Goal: Task Accomplishment & Management: Use online tool/utility

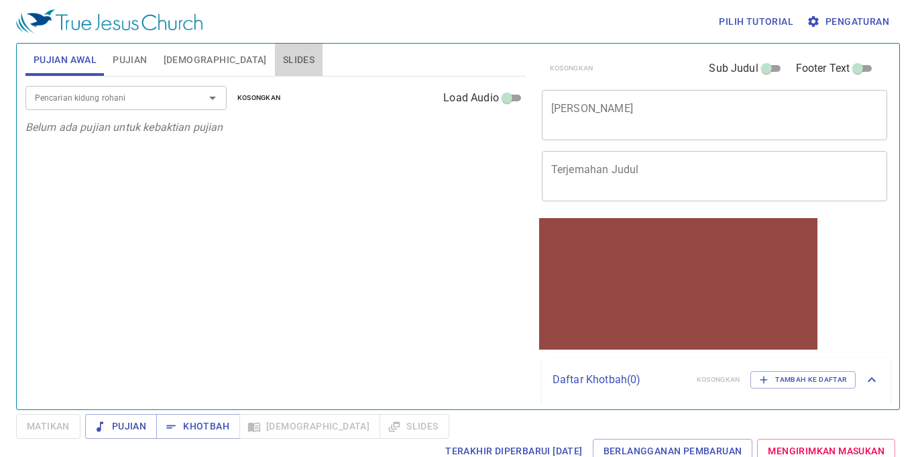
click at [275, 64] on button "Slides" at bounding box center [299, 60] width 48 height 32
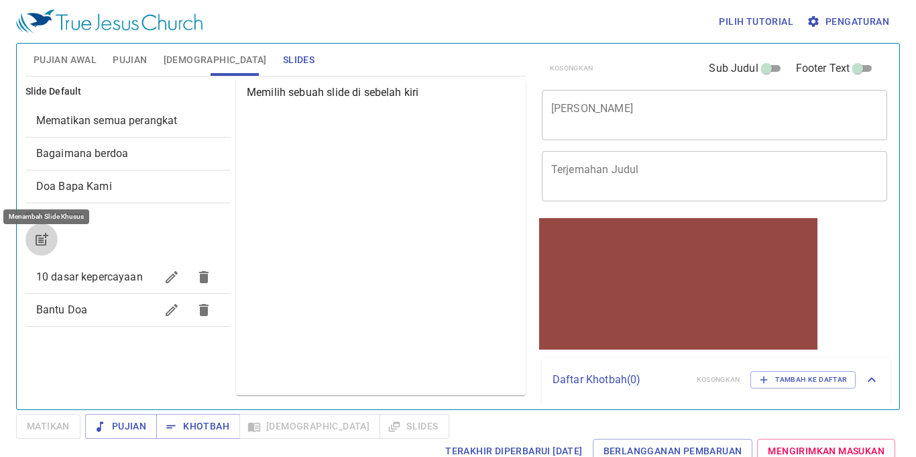
click at [51, 232] on button "button" at bounding box center [41, 239] width 32 height 32
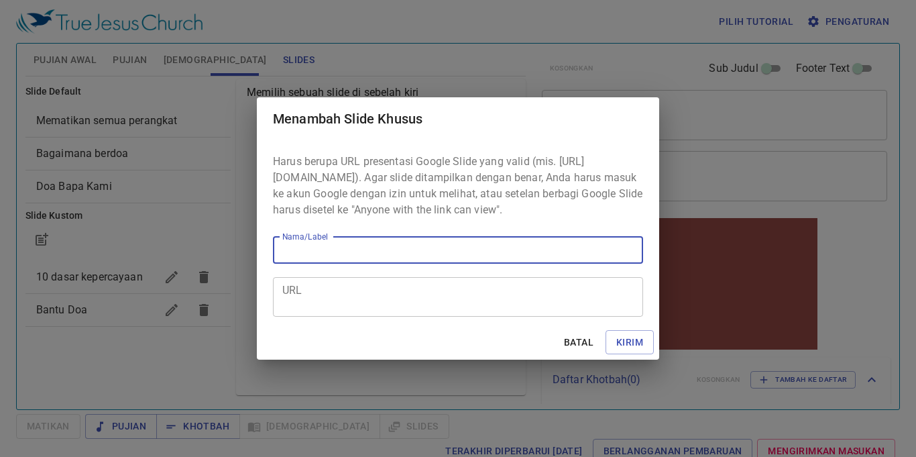
click at [383, 258] on input "Nama/Label" at bounding box center [458, 250] width 370 height 27
type input "kotbhah"
click at [319, 307] on textarea "URL" at bounding box center [458, 296] width 352 height 25
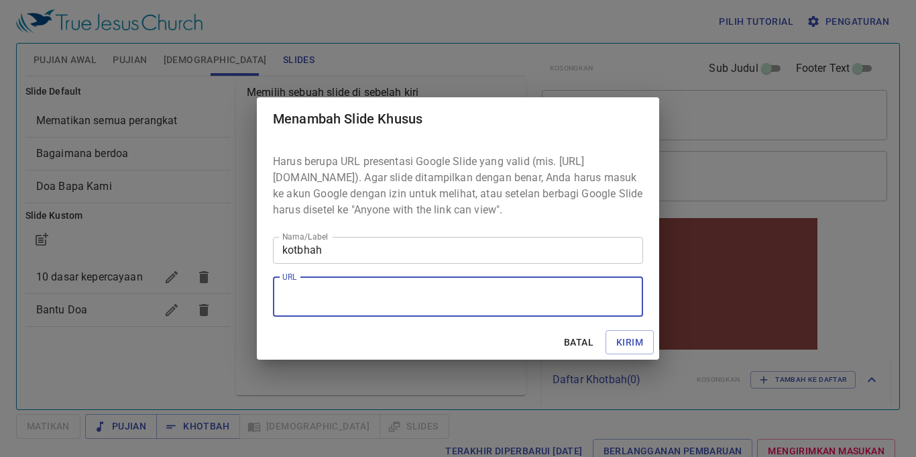
paste textarea "https://docs.google.com/presentation/d/1eGYzrzXaSUs6sAnG1YIRV0Ef7yDiKwFH/edit?s…"
type textarea "https://docs.google.com/presentation/d/1eGYzrzXaSUs6sAnG1YIRV0Ef7yDiKwFH/edit?s…"
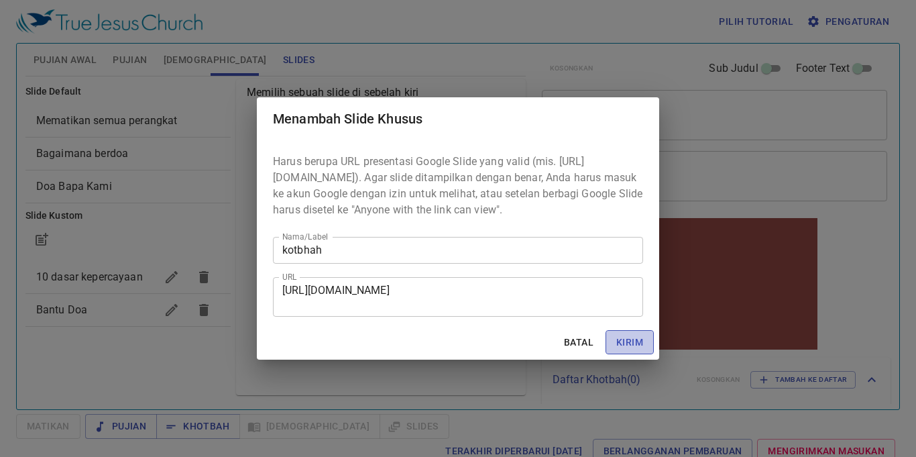
click at [641, 343] on span "Kirim" at bounding box center [629, 342] width 27 height 17
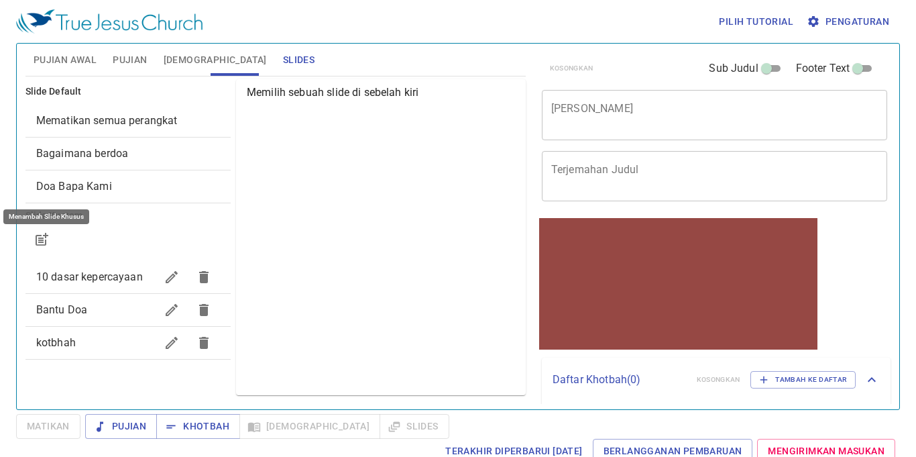
click at [42, 53] on span "Pujian Awal" at bounding box center [65, 60] width 63 height 17
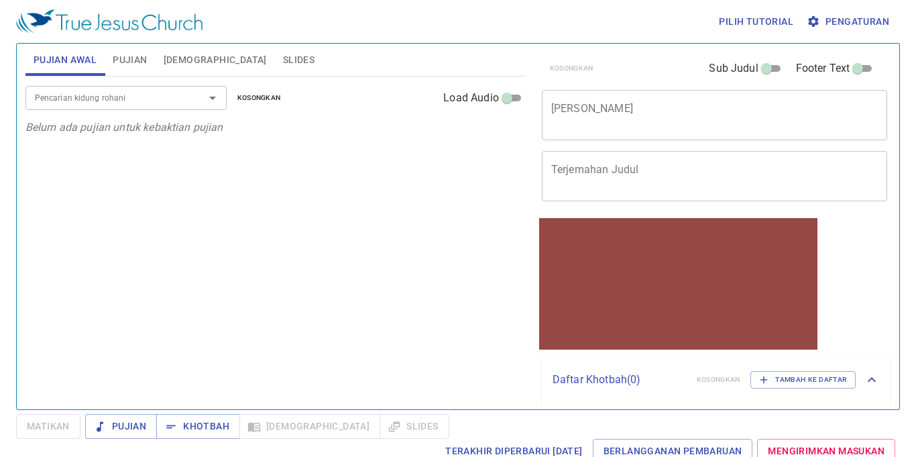
drag, startPoint x: 115, startPoint y: 41, endPoint x: 120, endPoint y: 50, distance: 10.5
click at [116, 44] on div "Pilih tutorial Pengaturan Pujian Awal Pujian Alkitab Slides Pencarian kidung ro…" at bounding box center [458, 228] width 916 height 457
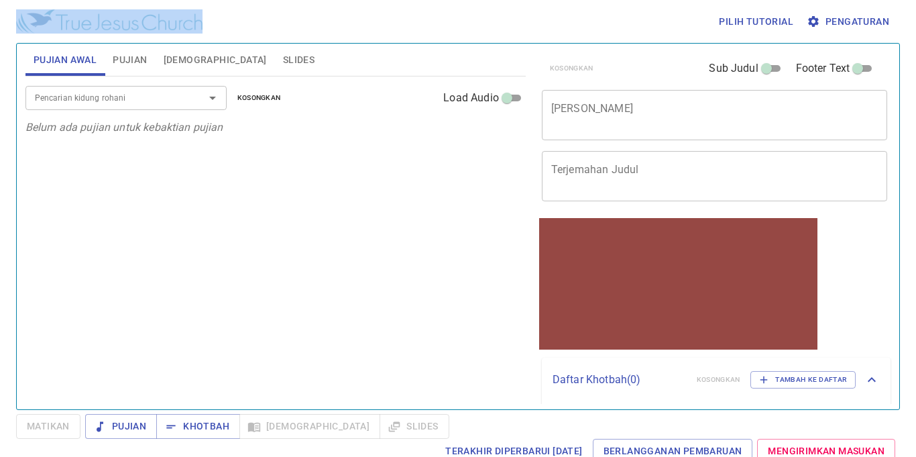
click at [120, 52] on span "Pujian" at bounding box center [130, 60] width 34 height 17
click at [153, 98] on input "Pencarian kidung rohani" at bounding box center [107, 97] width 154 height 15
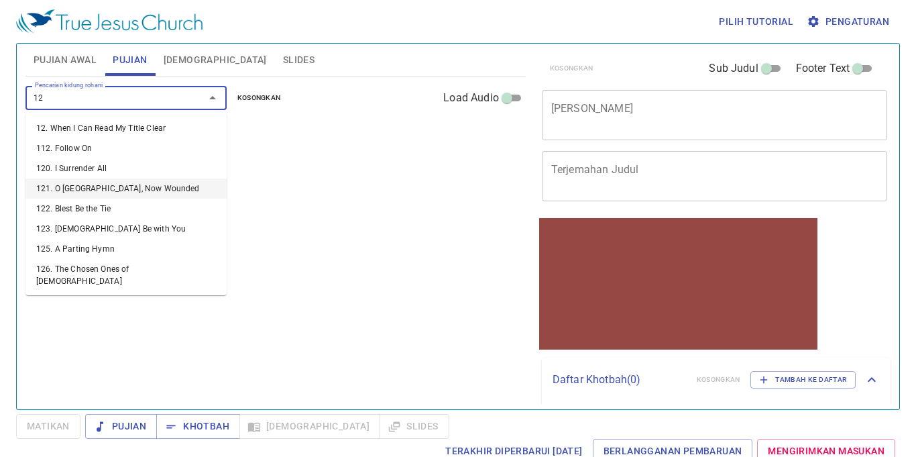
type input "129"
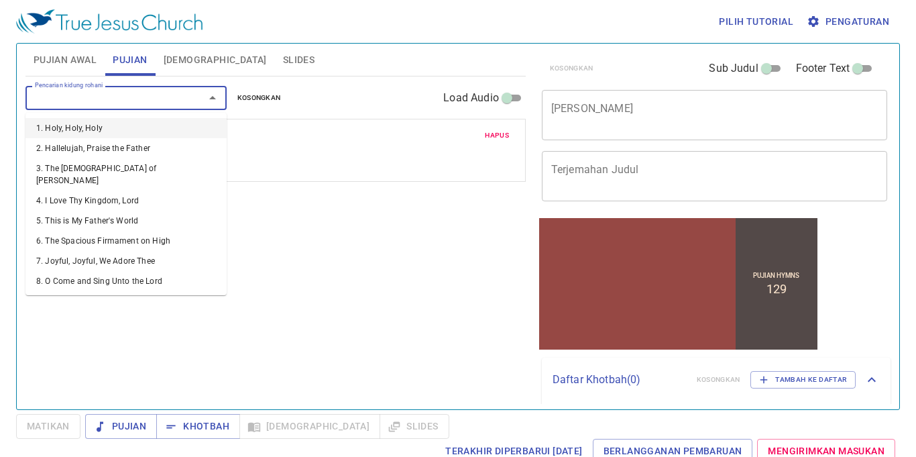
click at [63, 93] on input "Pencarian kidung rohani" at bounding box center [107, 97] width 154 height 15
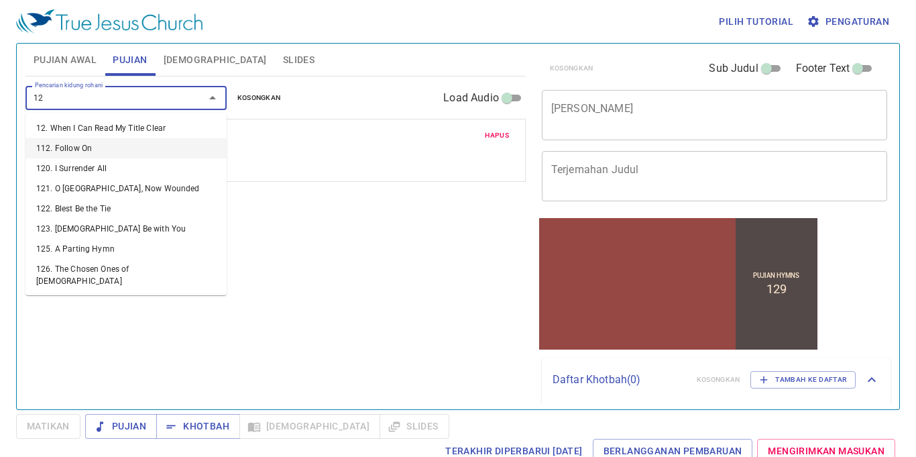
type input "129"
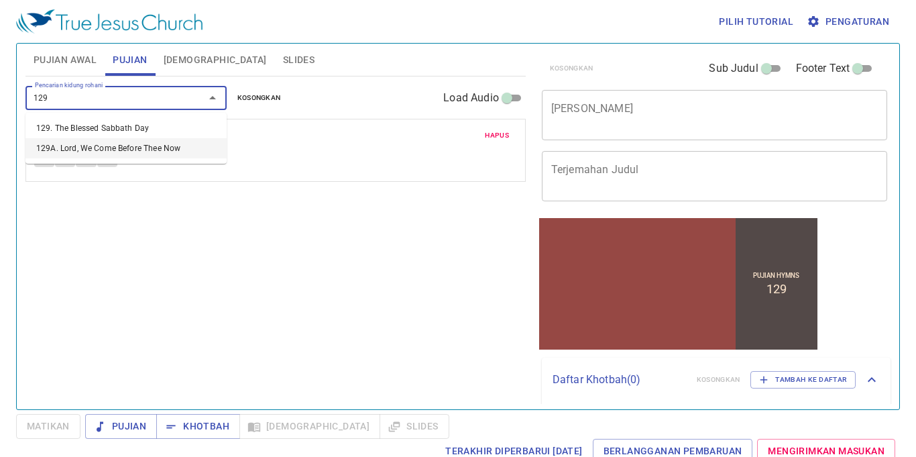
click at [102, 142] on li "129A. Lord, We Come Before Thee Now" at bounding box center [125, 148] width 201 height 20
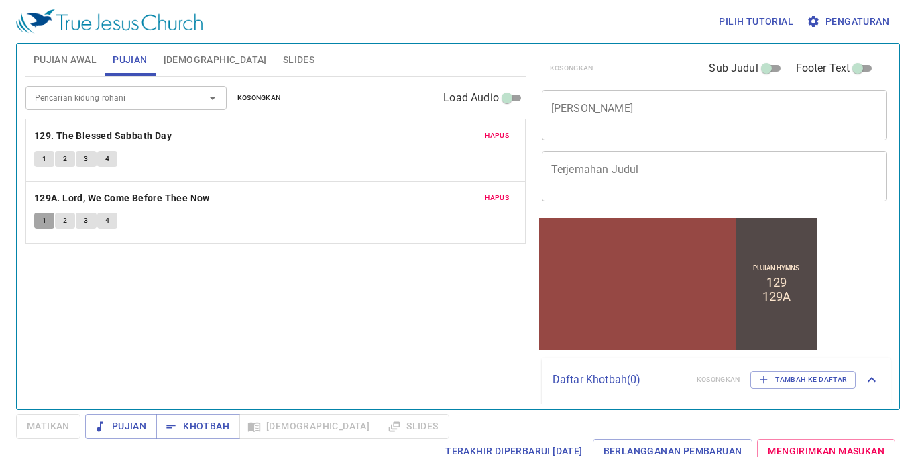
click at [42, 223] on span "1" at bounding box center [44, 221] width 4 height 12
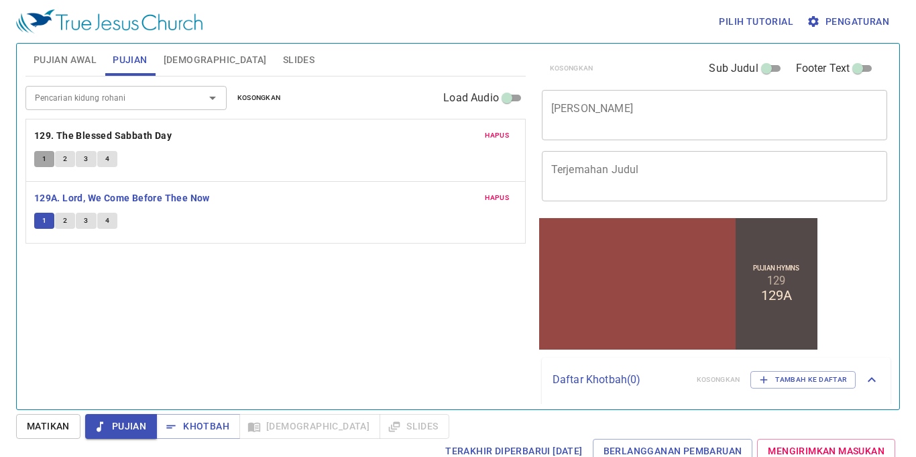
drag, startPoint x: 44, startPoint y: 154, endPoint x: 44, endPoint y: 172, distance: 18.1
click at [44, 172] on div "Hapus 129. The Blessed Sabbath Day 1 2 3 4" at bounding box center [275, 150] width 499 height 62
click at [47, 162] on button "1" at bounding box center [44, 159] width 20 height 16
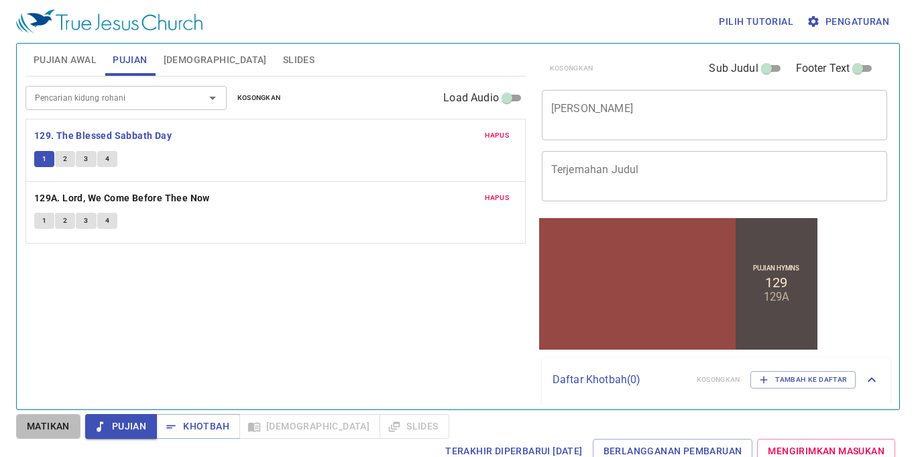
click at [47, 419] on span "Matikan" at bounding box center [48, 426] width 43 height 17
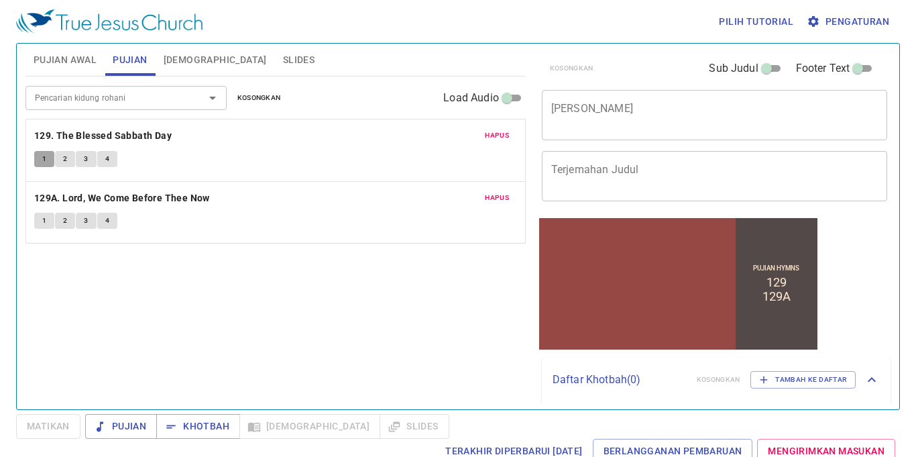
click at [44, 154] on button "1" at bounding box center [44, 159] width 20 height 16
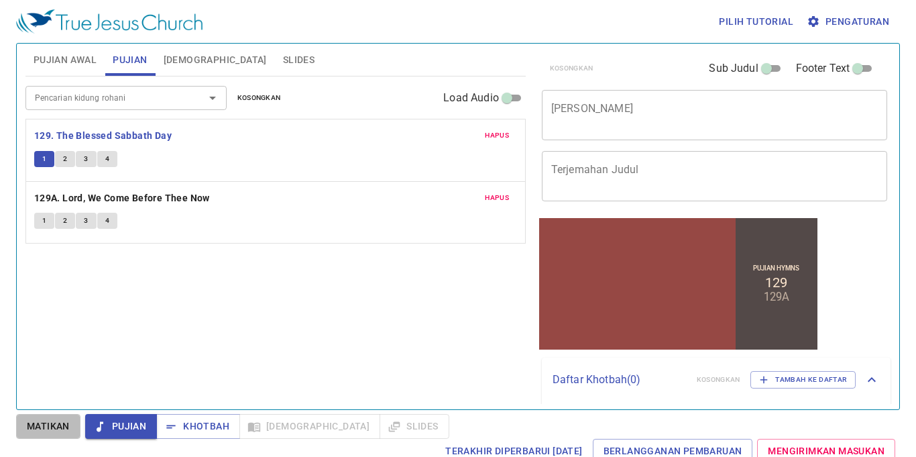
click at [63, 422] on span "Matikan" at bounding box center [48, 426] width 43 height 17
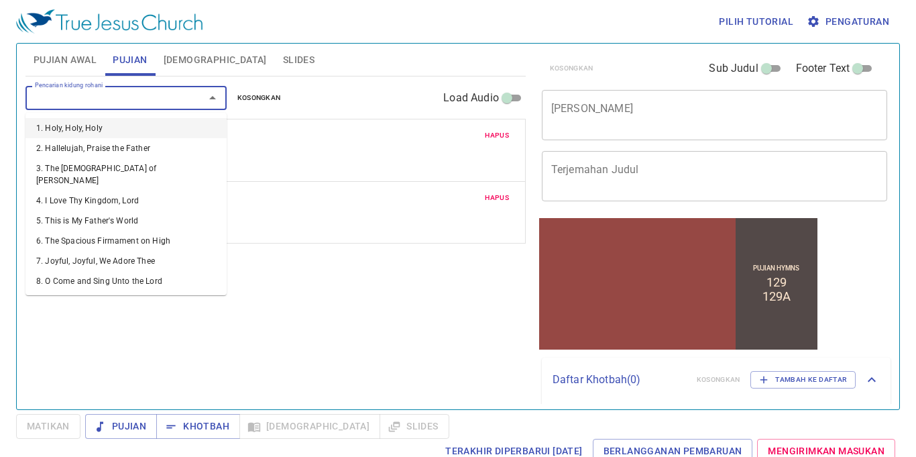
click at [126, 104] on input "Pencarian kidung rohani" at bounding box center [107, 97] width 154 height 15
type input "378"
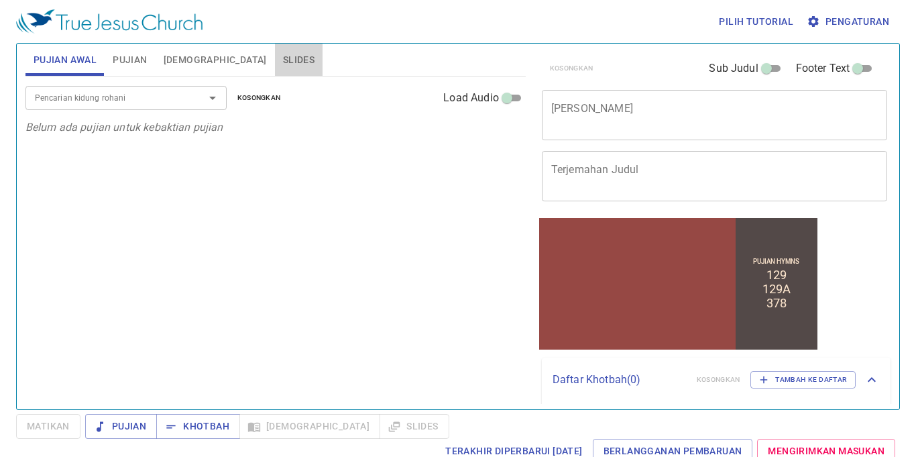
click at [283, 58] on span "Slides" at bounding box center [299, 60] width 32 height 17
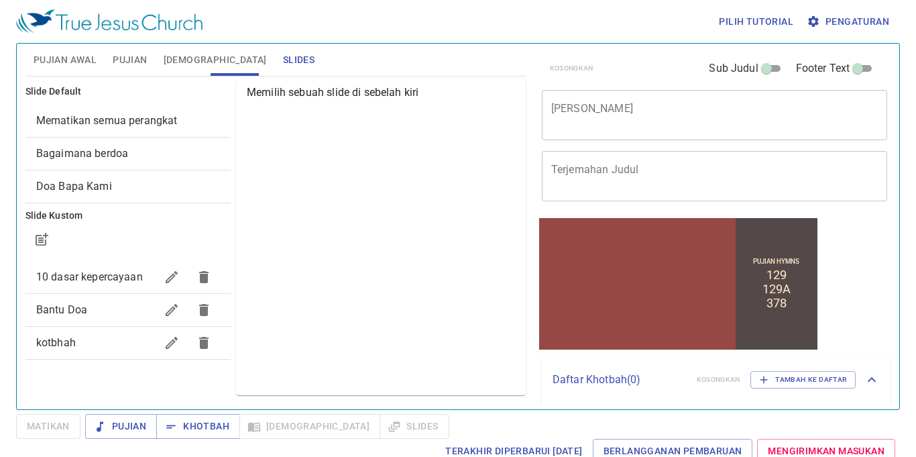
click at [101, 335] on span "kotbhah" at bounding box center [95, 343] width 119 height 16
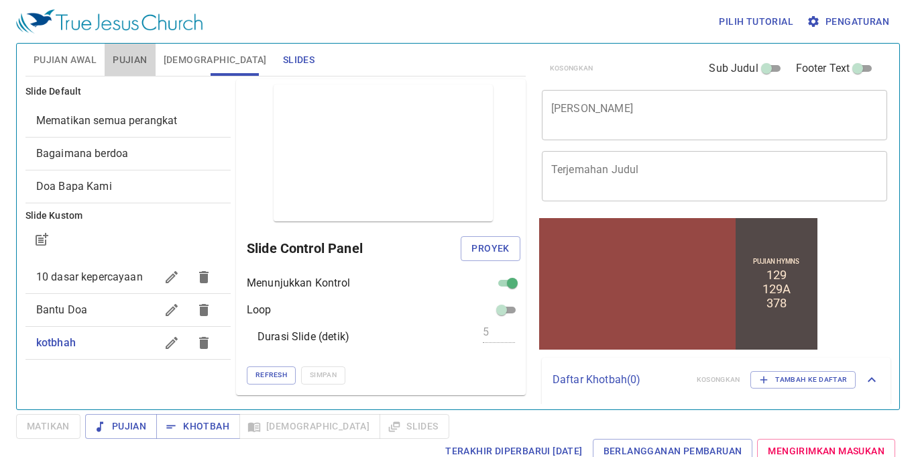
drag, startPoint x: 126, startPoint y: 55, endPoint x: 118, endPoint y: 62, distance: 10.9
click at [123, 57] on span "Pujian" at bounding box center [130, 60] width 34 height 17
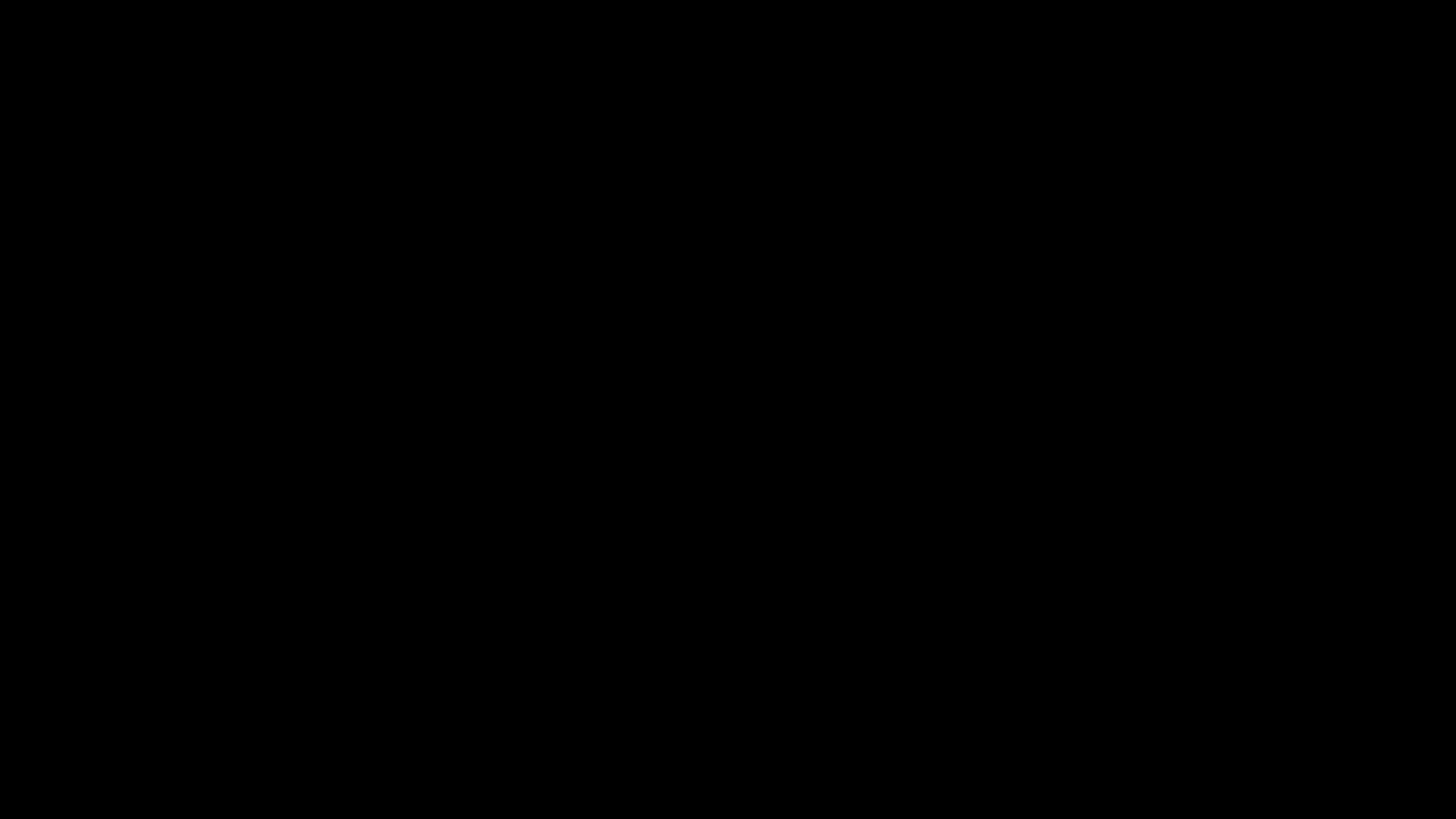
click at [16, 242] on div at bounding box center [728, 409] width 1456 height 819
